Goal: Obtain resource: Obtain resource

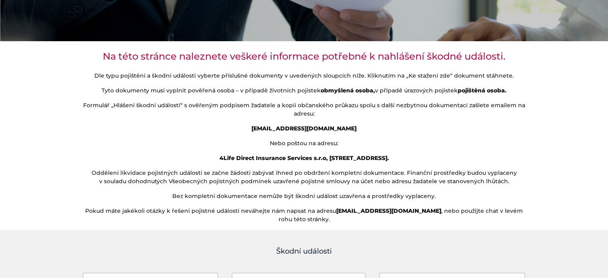
scroll to position [200, 0]
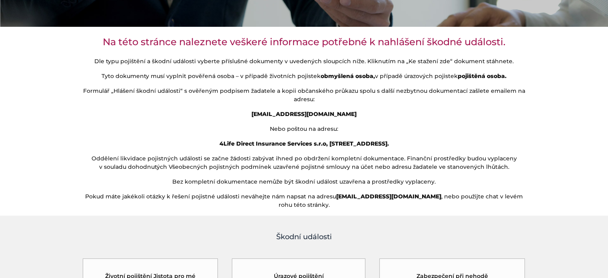
drag, startPoint x: 257, startPoint y: 111, endPoint x: 358, endPoint y: 113, distance: 101.5
click at [358, 113] on p "[EMAIL_ADDRESS][DOMAIN_NAME]" at bounding box center [303, 114] width 443 height 8
copy strong "[EMAIL_ADDRESS][DOMAIN_NAME]"
click at [185, 129] on p "Nebo poštou na adresu:" at bounding box center [303, 129] width 443 height 8
drag, startPoint x: 181, startPoint y: 91, endPoint x: 118, endPoint y: 89, distance: 63.5
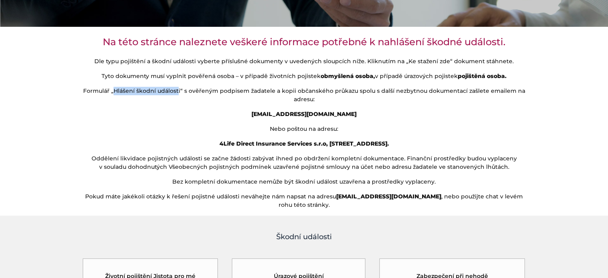
click at [118, 89] on p "Formulář „Hlášení škodní události“ s ověřeným podpisem žadatele a kopii občansk…" at bounding box center [303, 95] width 443 height 17
copy p "Hlášení škodní událost"
click at [198, 117] on p "pojistne.udalosti@4lifedirect.cz" at bounding box center [303, 114] width 443 height 8
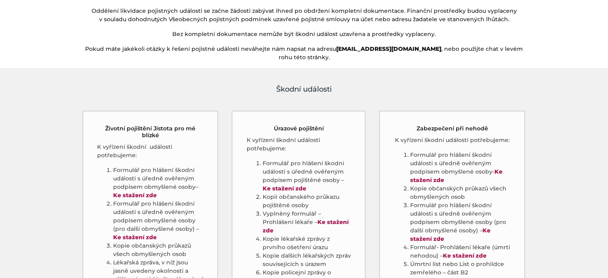
scroll to position [360, 0]
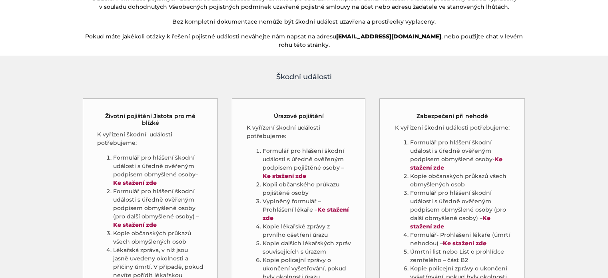
drag, startPoint x: 96, startPoint y: 125, endPoint x: 114, endPoint y: 127, distance: 18.4
click at [117, 129] on div "Životní pojištění Jistota pro mé blízké K vyřízení škodní události potřebujeme:…" at bounding box center [150, 262] width 135 height 328
drag, startPoint x: 166, startPoint y: 124, endPoint x: 145, endPoint y: 127, distance: 21.7
click at [145, 130] on p "K vyřízení škodní události potřebujeme:" at bounding box center [150, 138] width 107 height 17
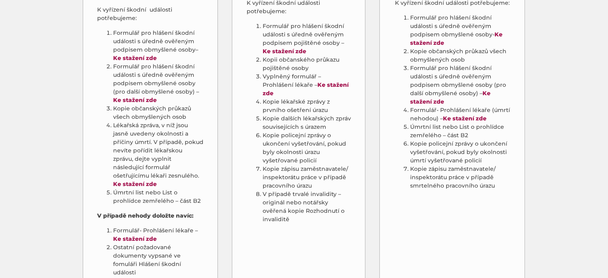
scroll to position [519, 0]
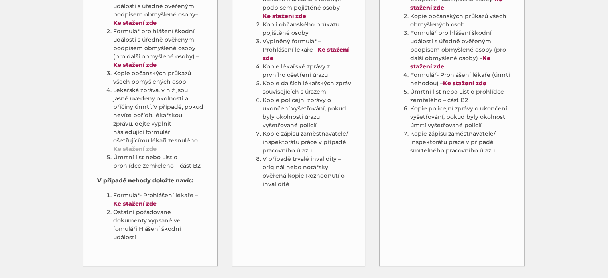
click at [136, 145] on link "Ke stažení zde" at bounding box center [135, 148] width 44 height 7
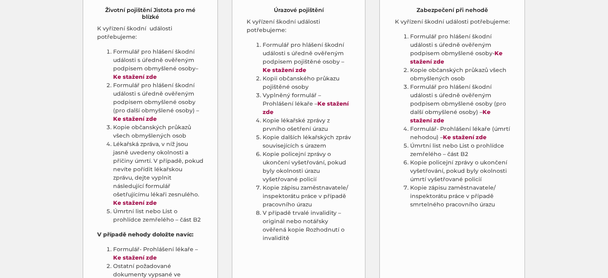
scroll to position [479, 0]
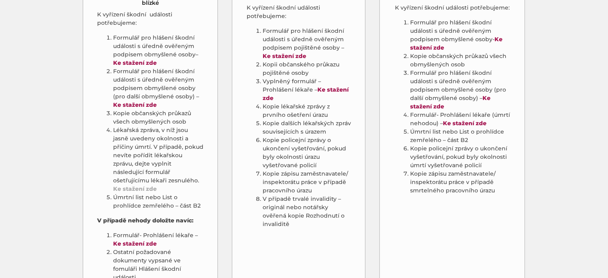
click at [133, 185] on link "Ke stažení zde" at bounding box center [135, 188] width 44 height 7
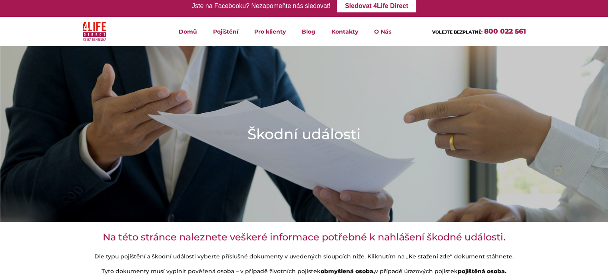
scroll to position [0, 0]
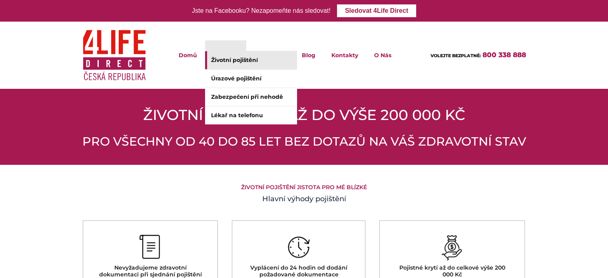
click at [240, 59] on link "Životní pojištění" at bounding box center [251, 60] width 92 height 18
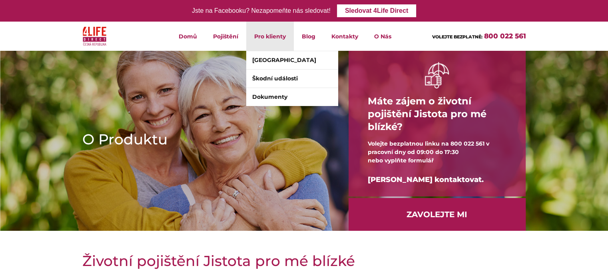
click at [270, 40] on li "Pro klienty Klientské centrum Škodní události Dokumenty" at bounding box center [270, 36] width 48 height 29
click at [275, 60] on link "[GEOGRAPHIC_DATA]" at bounding box center [292, 60] width 92 height 18
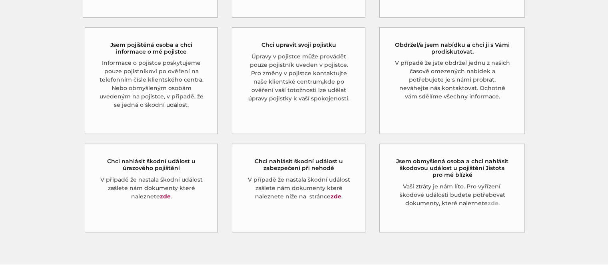
click at [492, 199] on link "zde" at bounding box center [492, 202] width 11 height 7
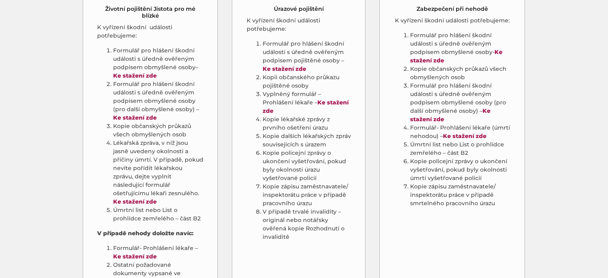
scroll to position [479, 0]
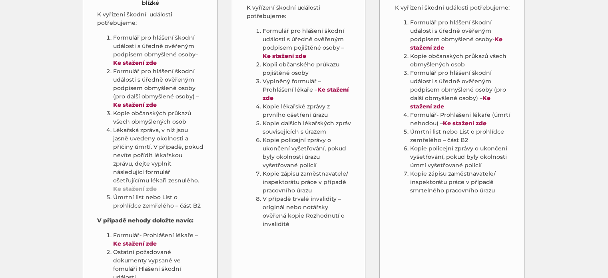
click at [148, 185] on link "Ke stažení zde" at bounding box center [135, 188] width 44 height 7
